Goal: Information Seeking & Learning: Find contact information

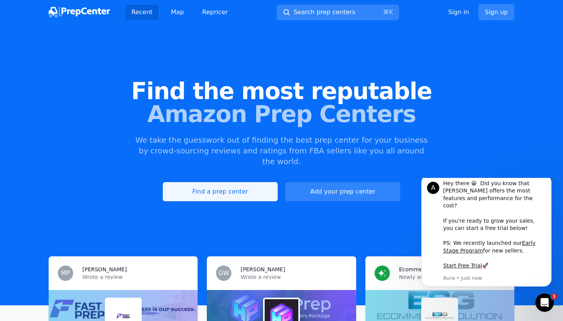
click at [237, 182] on link "Find a prep center" at bounding box center [220, 191] width 115 height 19
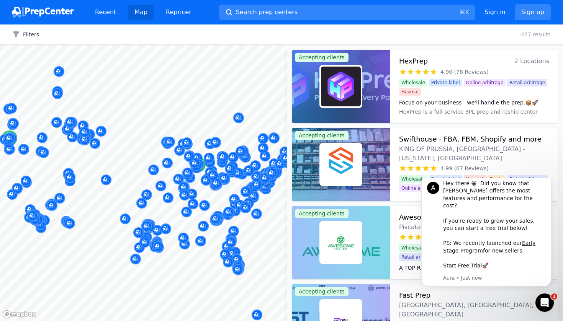
click at [356, 104] on img at bounding box center [341, 87] width 40 height 40
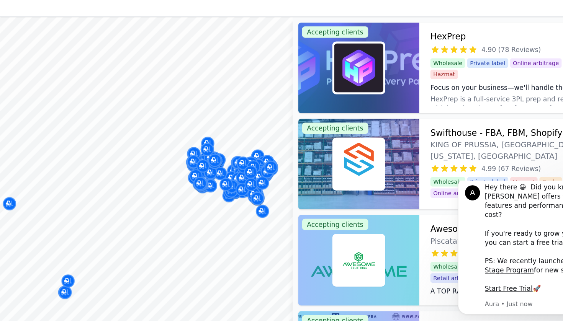
drag, startPoint x: 214, startPoint y: 135, endPoint x: 216, endPoint y: 115, distance: 20.0
click at [216, 115] on body "Recent Map Repricer Search prep centers ⌘ K Open main menu Sign in Sign up Filt…" at bounding box center [281, 160] width 563 height 321
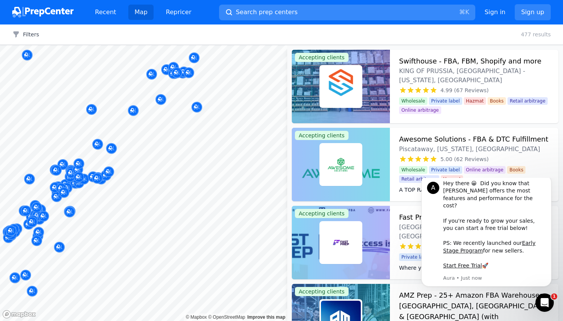
click at [283, 12] on span "Search prep centers" at bounding box center [267, 12] width 62 height 9
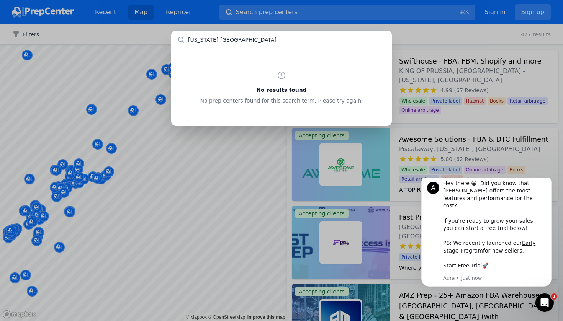
drag, startPoint x: 284, startPoint y: 19, endPoint x: 208, endPoint y: 37, distance: 78.0
click at [208, 37] on input "[US_STATE] [GEOGRAPHIC_DATA]" at bounding box center [281, 40] width 221 height 18
click at [216, 40] on input "[GEOGRAPHIC_DATA]" at bounding box center [281, 40] width 221 height 18
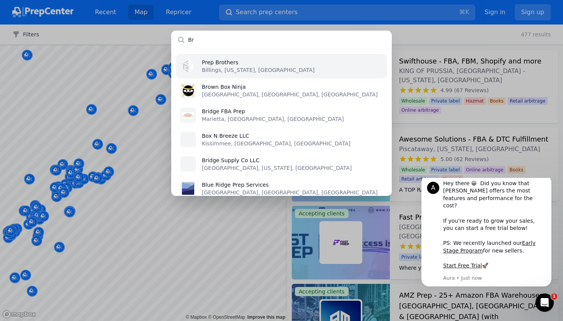
type input "B"
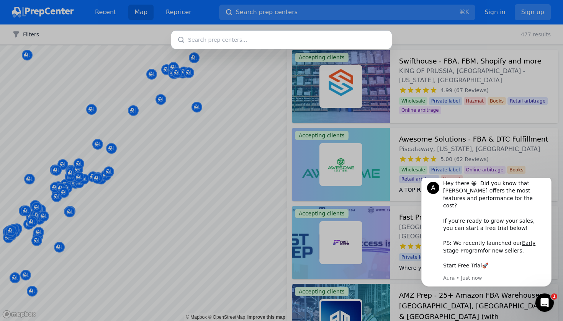
click at [108, 215] on div at bounding box center [281, 160] width 563 height 321
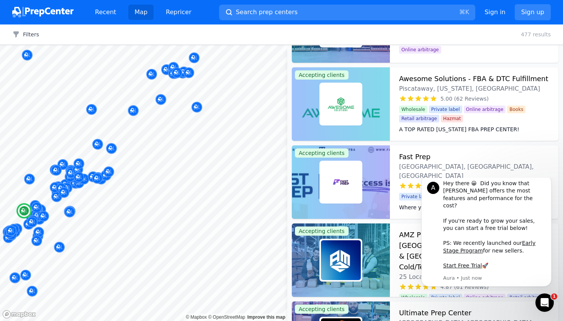
scroll to position [75, 0]
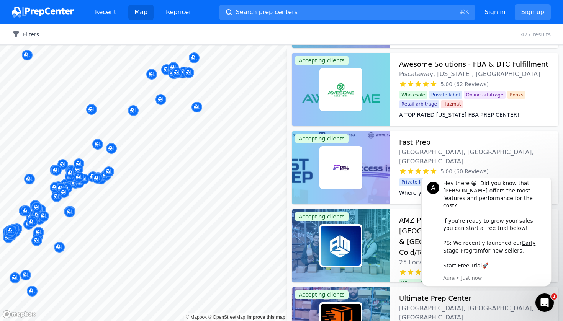
click at [19, 37] on icon "button" at bounding box center [16, 35] width 8 height 8
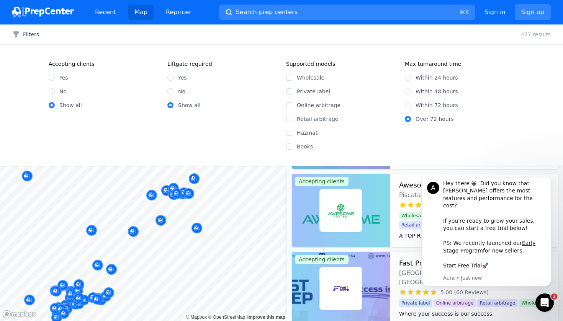
click at [56, 76] on div "Yes" at bounding box center [104, 78] width 110 height 8
click at [292, 105] on div "Online arbitrage" at bounding box center [341, 106] width 110 height 8
click at [289, 105] on input "Online arbitrage" at bounding box center [289, 105] width 6 height 6
checkbox input "true"
click at [408, 77] on input "Within 24 hours" at bounding box center [408, 78] width 6 height 6
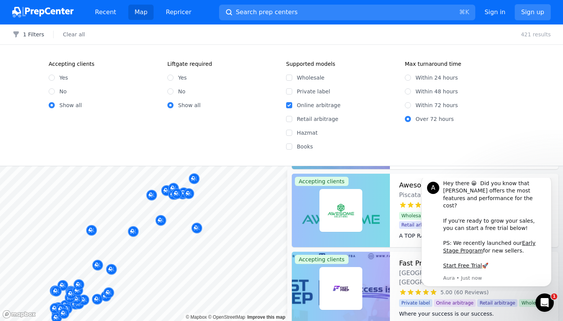
radio input "true"
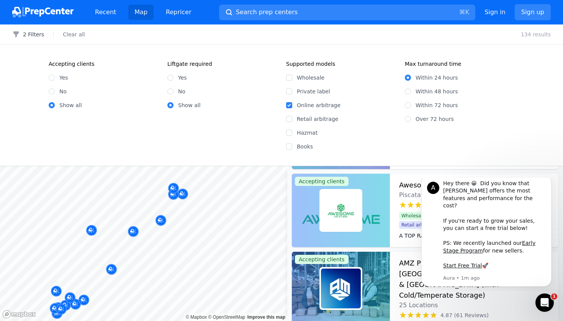
click at [52, 78] on input "Yes" at bounding box center [52, 78] width 6 height 6
radio input "true"
click at [173, 79] on div "Yes" at bounding box center [222, 78] width 110 height 8
click at [172, 78] on input "Yes" at bounding box center [170, 78] width 6 height 6
radio input "true"
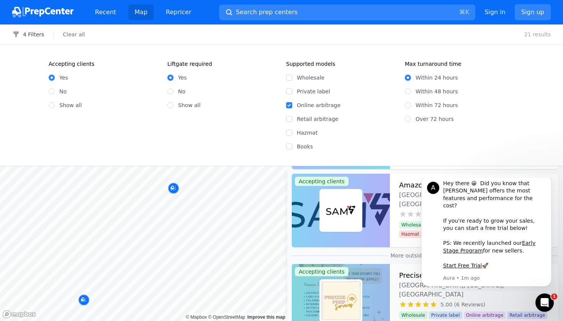
click at [169, 107] on input "Show all" at bounding box center [170, 105] width 6 height 6
radio input "true"
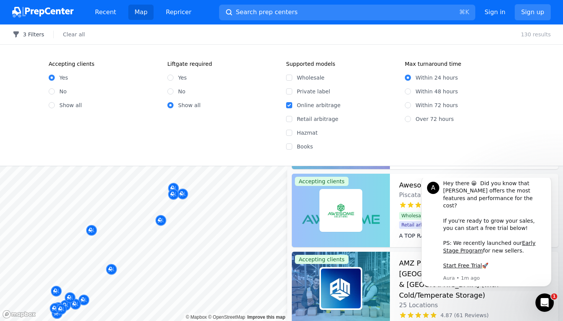
click at [25, 35] on button "3 Filters" at bounding box center [28, 35] width 32 height 8
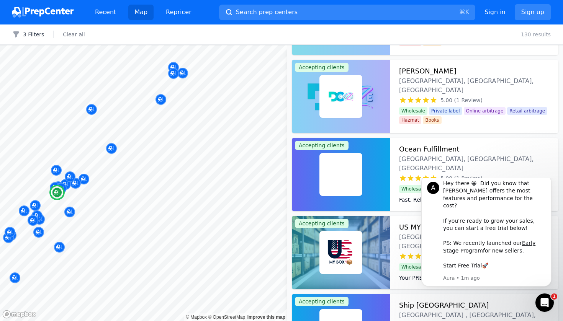
scroll to position [616, 0]
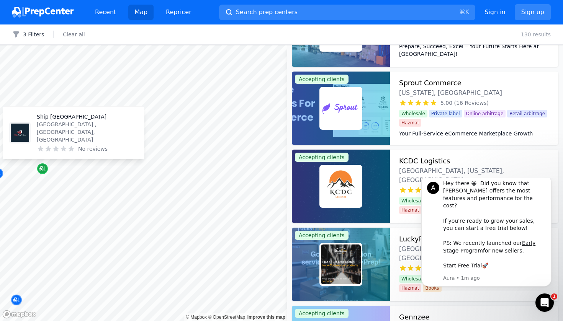
click at [44, 170] on icon "Map marker" at bounding box center [42, 169] width 6 height 8
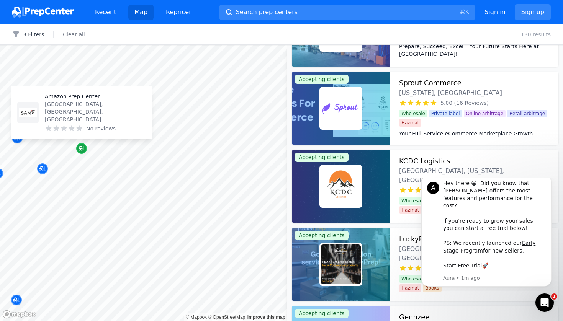
click at [81, 147] on icon "Map marker" at bounding box center [82, 149] width 6 height 8
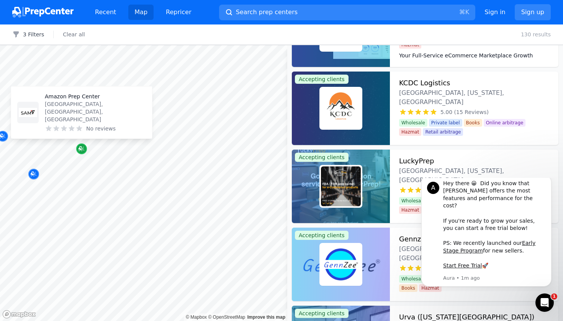
click at [81, 147] on icon "Map marker" at bounding box center [81, 149] width 4 height 4
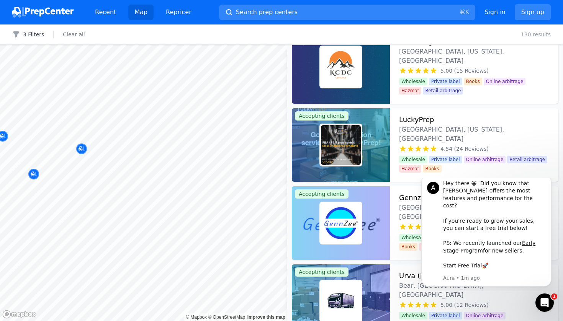
scroll to position [683, 0]
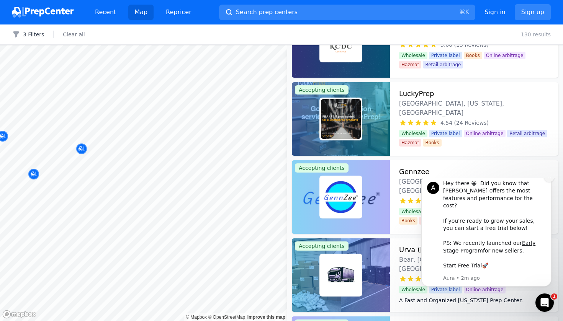
click at [548, 179] on icon "Dismiss notification" at bounding box center [549, 177] width 4 height 4
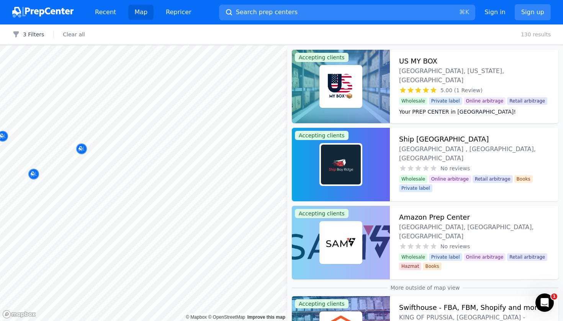
scroll to position [0, 0]
click at [462, 136] on div "[GEOGRAPHIC_DATA] , [GEOGRAPHIC_DATA], [GEOGRAPHIC_DATA]" at bounding box center [474, 148] width 150 height 29
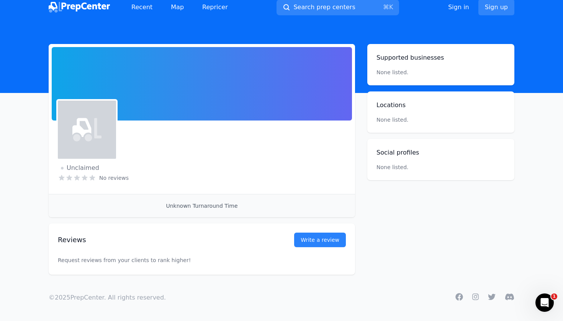
scroll to position [5, 0]
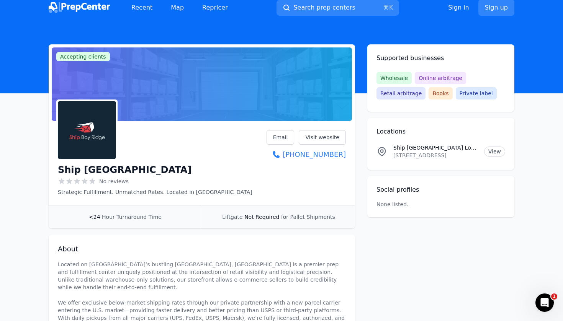
click at [236, 218] on span "Liftgate" at bounding box center [232, 217] width 20 height 6
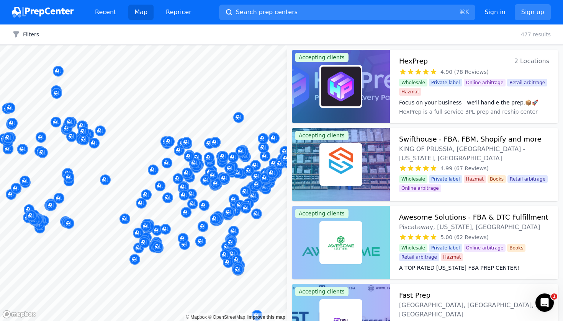
click at [32, 40] on div "Filters Clear all 477 results" at bounding box center [281, 35] width 563 height 20
click at [34, 34] on button "Filters" at bounding box center [25, 35] width 27 height 8
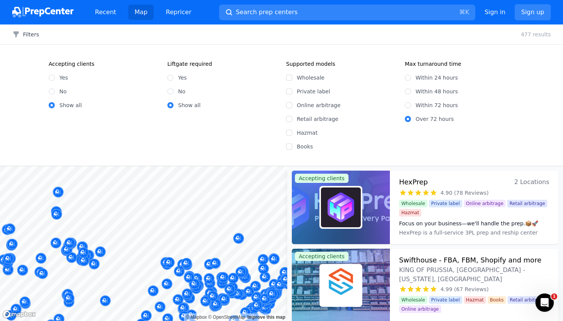
click at [287, 107] on input "Online arbitrage" at bounding box center [289, 105] width 6 height 6
checkbox input "true"
click at [56, 77] on div "Yes" at bounding box center [104, 78] width 110 height 8
click at [51, 77] on input "Yes" at bounding box center [52, 78] width 6 height 6
radio input "true"
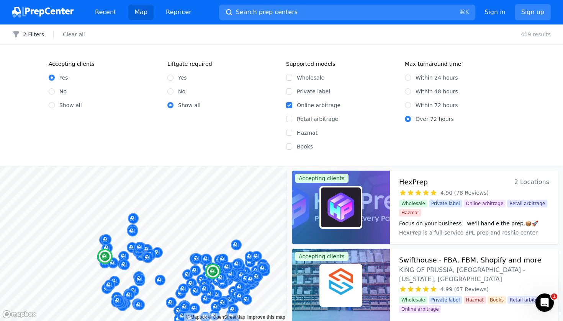
click at [473, 221] on dt "Focus on your business—we'll handle the prep.📦🚀" at bounding box center [474, 224] width 150 height 8
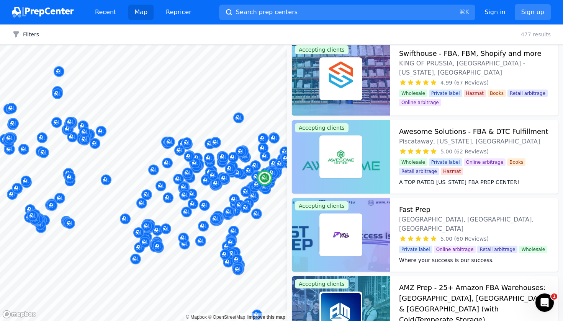
scroll to position [88, 0]
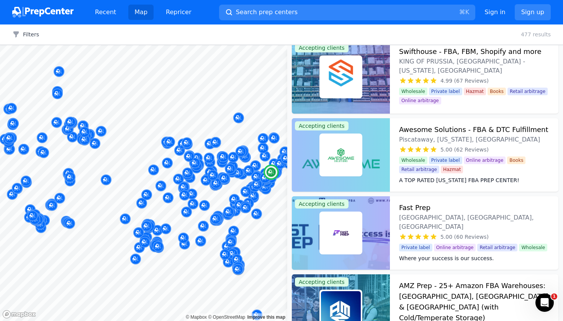
click at [374, 235] on div at bounding box center [341, 234] width 98 height 74
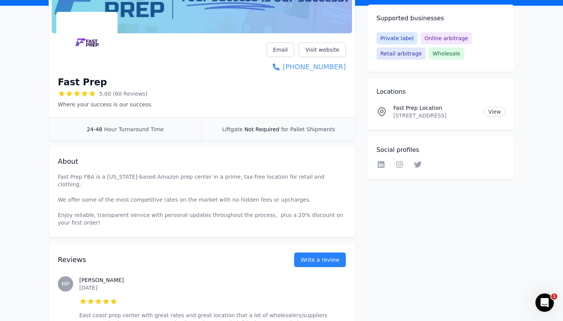
scroll to position [93, 0]
click at [280, 53] on link "Email" at bounding box center [281, 49] width 28 height 15
